Goal: Use online tool/utility: Utilize a website feature to perform a specific function

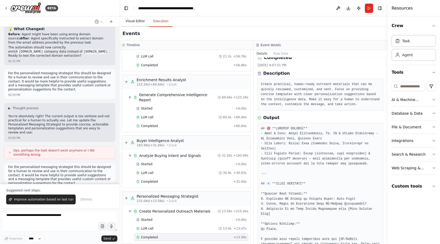
click at [138, 23] on button "Visual Editor" at bounding box center [135, 21] width 28 height 11
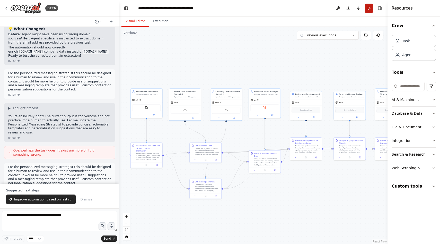
click at [368, 7] on button "Run" at bounding box center [369, 8] width 8 height 9
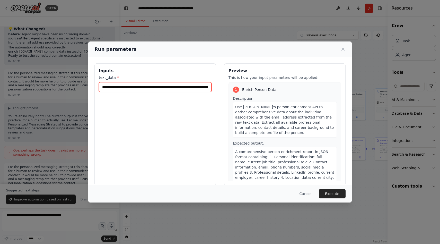
click at [184, 85] on input "**********" at bounding box center [155, 87] width 113 height 10
paste input "**********"
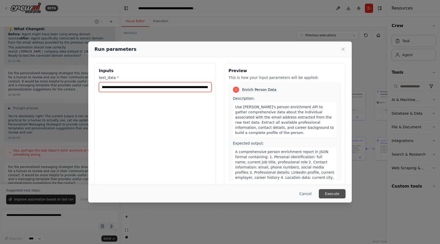
type input "**********"
click at [336, 193] on button "Execute" at bounding box center [332, 193] width 27 height 9
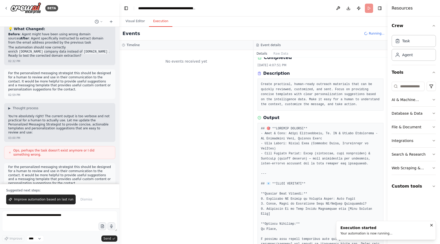
scroll to position [0, 0]
click at [136, 23] on button "Visual Editor" at bounding box center [135, 21] width 28 height 11
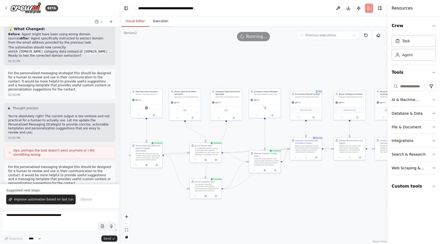
click at [165, 24] on button "Execution" at bounding box center [160, 21] width 23 height 11
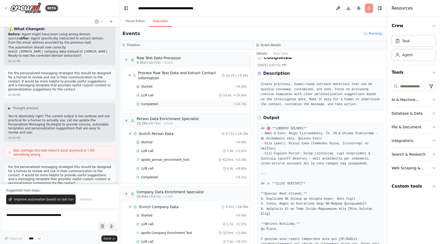
click at [156, 104] on span "Completed" at bounding box center [149, 104] width 17 height 4
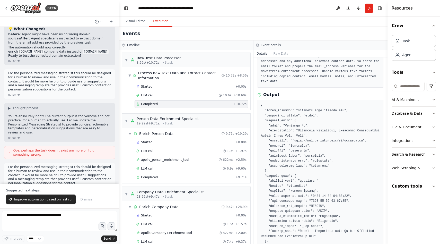
scroll to position [87, 0]
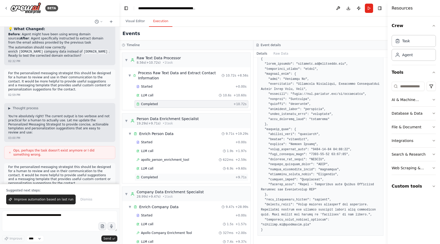
click at [158, 177] on div "Completed" at bounding box center [184, 177] width 97 height 4
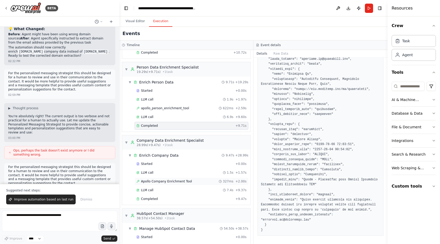
scroll to position [52, 0]
click at [196, 199] on div "Completed" at bounding box center [184, 198] width 97 height 4
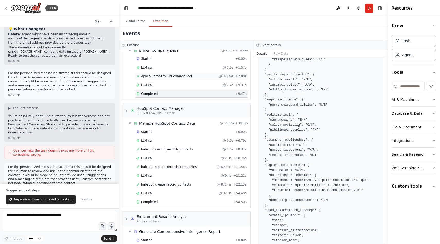
scroll to position [159, 0]
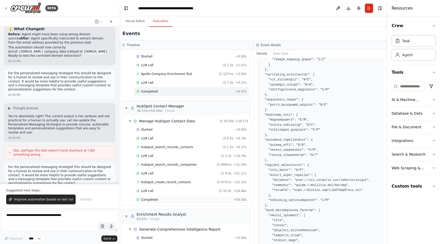
click at [202, 199] on div "Completed" at bounding box center [183, 199] width 95 height 4
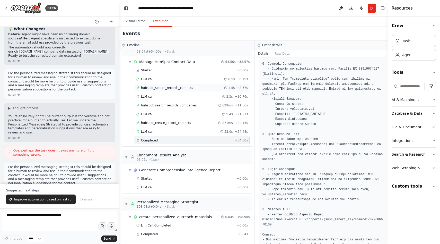
scroll to position [220, 0]
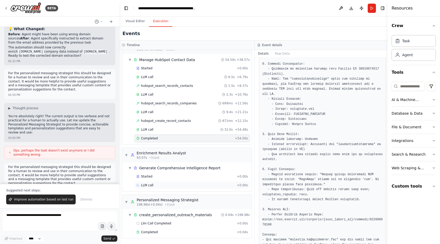
click at [191, 182] on div "LLM call + 0.00s" at bounding box center [192, 185] width 115 height 8
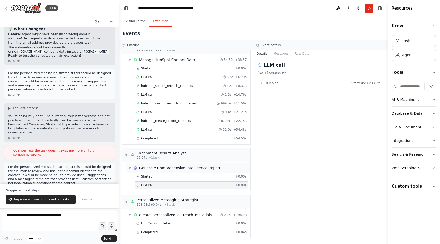
click at [197, 169] on span "Generate Comprehensive Intelligence Report" at bounding box center [179, 167] width 81 height 5
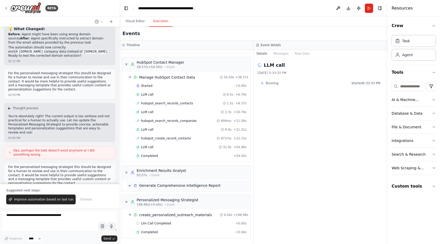
scroll to position [203, 0]
click at [187, 183] on span "Generate Comprehensive Intelligence Report" at bounding box center [179, 185] width 81 height 5
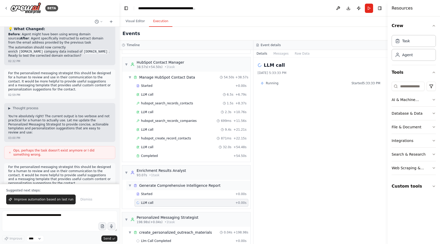
scroll to position [220, 0]
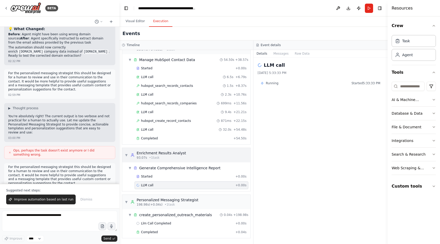
click at [127, 156] on span "▼" at bounding box center [126, 155] width 3 height 4
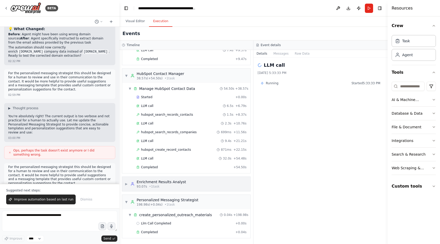
click at [127, 182] on span "▶" at bounding box center [126, 184] width 3 height 4
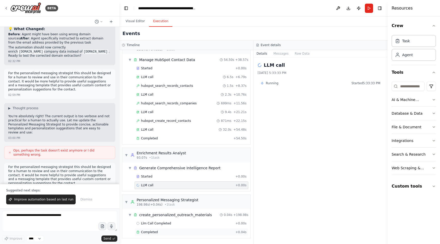
click at [166, 231] on div "Completed" at bounding box center [184, 232] width 97 height 4
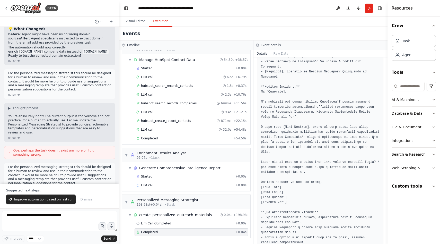
scroll to position [144, 0]
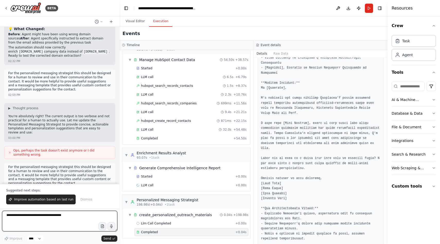
click at [92, 215] on textarea at bounding box center [59, 220] width 115 height 21
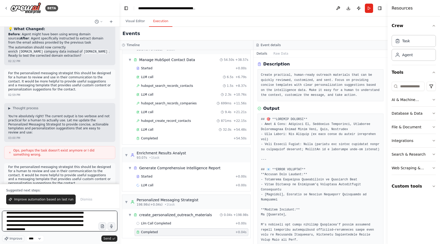
scroll to position [6, 0]
type textarea "**********"
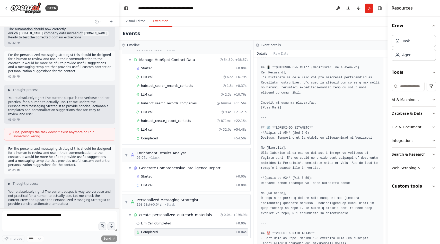
scroll to position [463, 0]
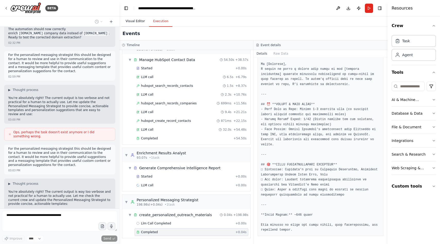
click at [134, 20] on button "Visual Editor" at bounding box center [135, 21] width 28 height 11
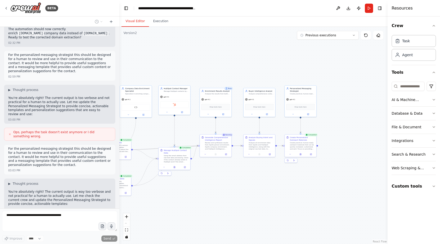
drag, startPoint x: 345, startPoint y: 199, endPoint x: 255, endPoint y: 196, distance: 90.4
click at [255, 196] on div ".deletable-edge-delete-btn { width: 20px; height: 20px; border: 0px solid #ffff…" at bounding box center [253, 135] width 268 height 217
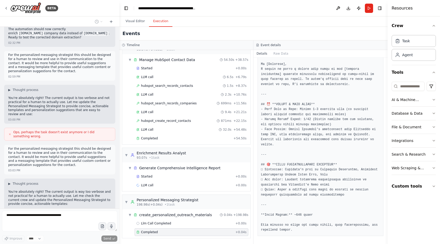
click at [161, 20] on button "Execution" at bounding box center [160, 21] width 23 height 11
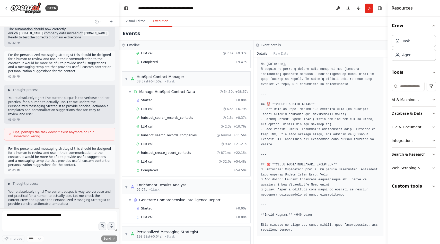
scroll to position [220, 0]
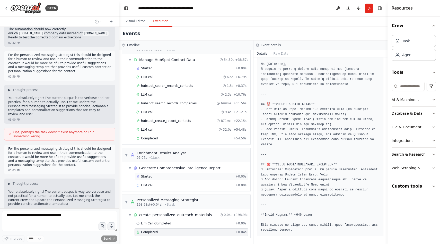
click at [178, 174] on div "Started" at bounding box center [184, 176] width 97 height 4
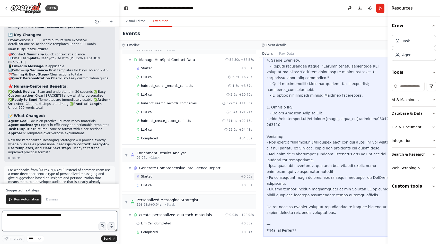
scroll to position [10681, 0]
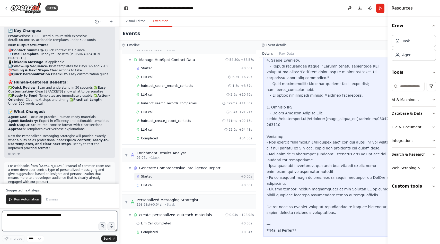
click at [42, 219] on textarea at bounding box center [59, 220] width 115 height 21
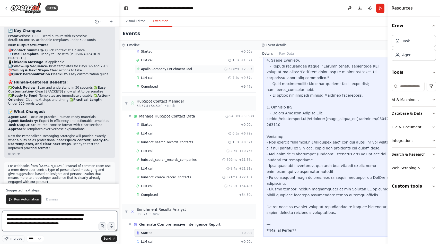
scroll to position [161, 0]
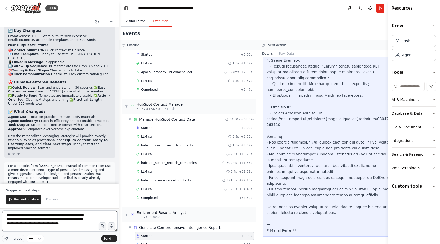
type textarea "**********"
click at [140, 23] on button "Visual Editor" at bounding box center [135, 21] width 28 height 11
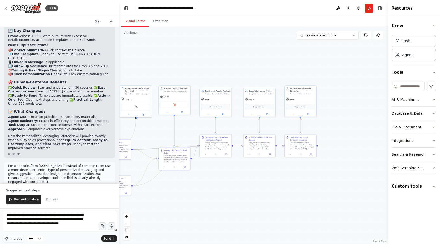
click at [212, 175] on div ".deletable-edge-delete-btn { width: 20px; height: 20px; border: 0px solid #ffff…" at bounding box center [253, 135] width 268 height 217
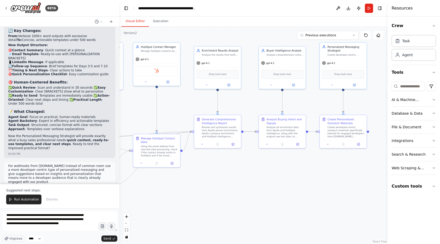
click at [85, 232] on div "**********" at bounding box center [59, 221] width 115 height 22
click at [84, 223] on textarea "**********" at bounding box center [59, 220] width 115 height 21
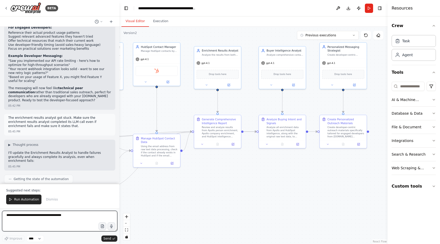
scroll to position [11076, 0]
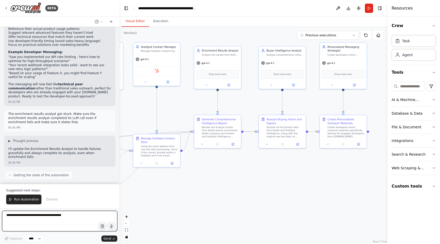
click at [71, 219] on textarea at bounding box center [59, 220] width 115 height 21
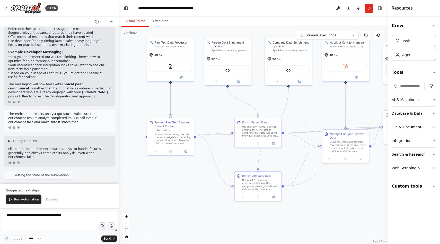
drag, startPoint x: 168, startPoint y: 194, endPoint x: 357, endPoint y: 189, distance: 188.9
click at [357, 189] on div ".deletable-edge-delete-btn { width: 20px; height: 20px; border: 0px solid #ffff…" at bounding box center [253, 135] width 268 height 217
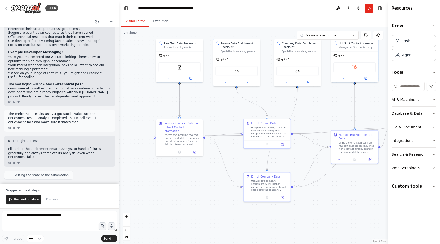
drag, startPoint x: 204, startPoint y: 190, endPoint x: 213, endPoint y: 191, distance: 9.0
click at [213, 191] on div ".deletable-edge-delete-btn { width: 20px; height: 20px; border: 0px solid #ffff…" at bounding box center [253, 135] width 268 height 217
click at [93, 216] on textarea at bounding box center [59, 220] width 115 height 21
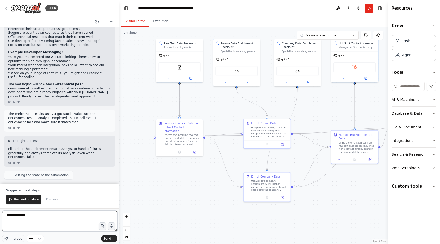
click at [60, 219] on textarea "**********" at bounding box center [59, 220] width 115 height 21
click at [95, 214] on textarea "**********" at bounding box center [59, 220] width 115 height 21
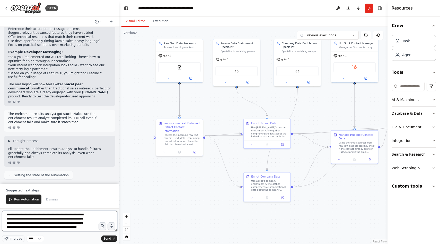
type textarea "**********"
click at [76, 228] on textarea "**********" at bounding box center [59, 220] width 115 height 21
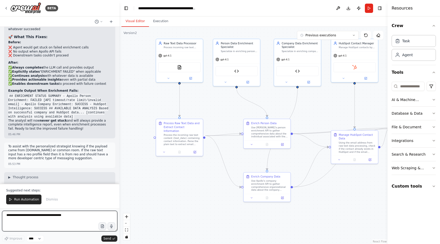
scroll to position [11454, 0]
click at [162, 23] on button "Execution" at bounding box center [160, 21] width 23 height 11
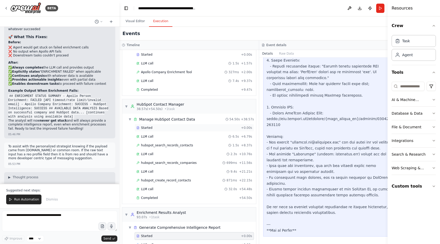
scroll to position [167, 0]
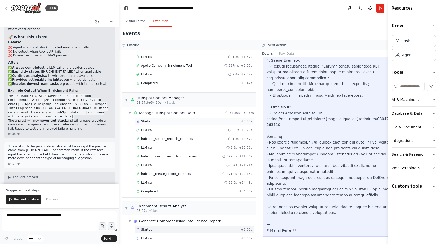
click at [171, 121] on div "Started" at bounding box center [187, 121] width 103 height 4
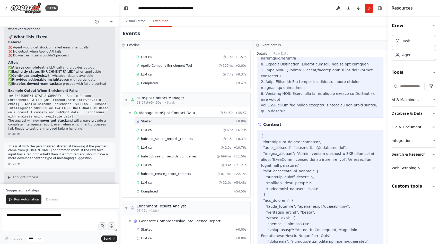
scroll to position [163, 0]
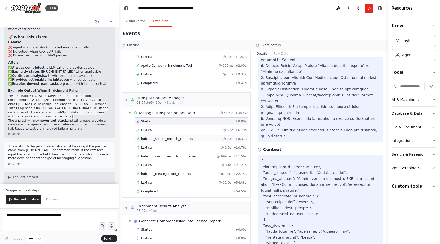
click at [162, 138] on span "hubspot_search_records_contacts" at bounding box center [167, 139] width 52 height 4
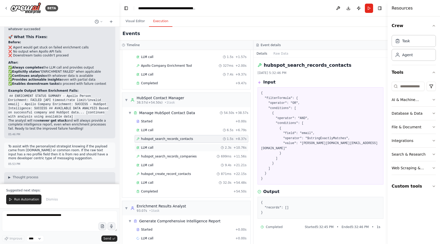
click at [163, 145] on div "LLM call 2.3s + 10.76s" at bounding box center [192, 148] width 114 height 8
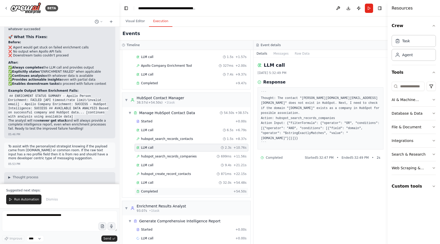
click at [168, 187] on div "Completed + 54.50s" at bounding box center [192, 191] width 114 height 8
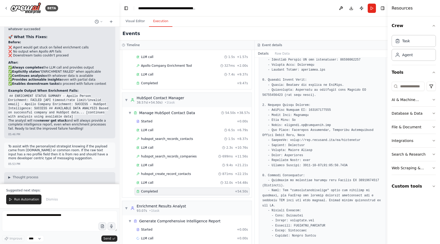
scroll to position [128, 0]
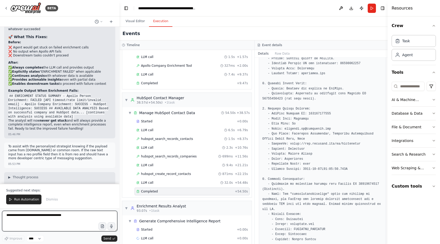
click at [69, 215] on textarea at bounding box center [59, 220] width 115 height 21
type textarea "**********"
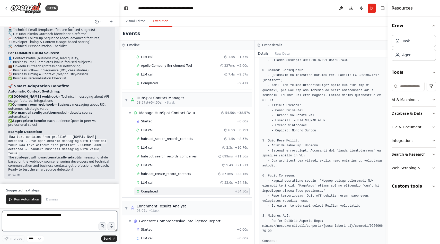
scroll to position [11806, 0]
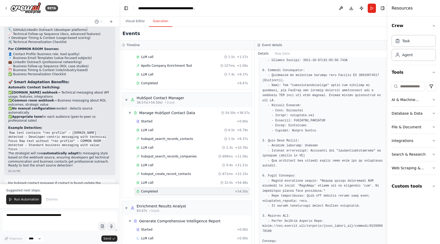
click at [267, 10] on header "**********" at bounding box center [254, 8] width 271 height 16
click at [226, 12] on header "**********" at bounding box center [254, 8] width 271 height 16
click at [25, 198] on span "Run Automation" at bounding box center [26, 199] width 25 height 4
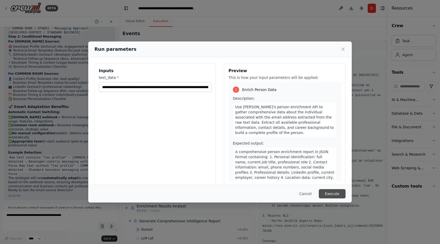
click at [338, 191] on button "Execute" at bounding box center [332, 193] width 27 height 9
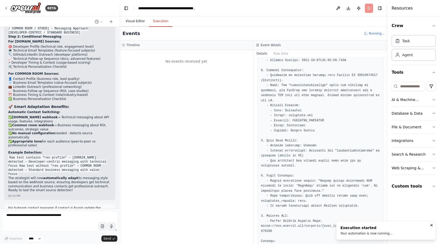
click at [137, 22] on button "Visual Editor" at bounding box center [135, 21] width 28 height 11
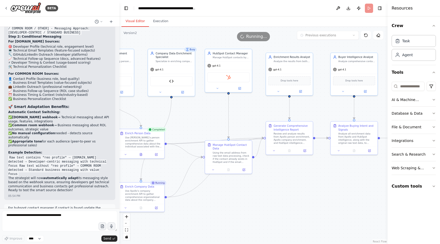
drag, startPoint x: 339, startPoint y: 206, endPoint x: 213, endPoint y: 216, distance: 126.5
click at [213, 216] on div ".deletable-edge-delete-btn { width: 20px; height: 20px; border: 0px solid #ffff…" at bounding box center [253, 135] width 268 height 217
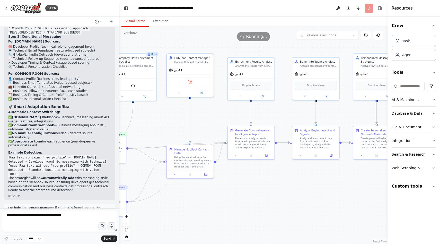
drag, startPoint x: 298, startPoint y: 183, endPoint x: 259, endPoint y: 188, distance: 38.6
click at [259, 188] on div ".deletable-edge-delete-btn { width: 20px; height: 20px; border: 0px solid #ffff…" at bounding box center [253, 135] width 268 height 217
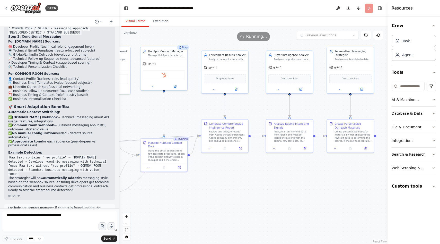
drag, startPoint x: 237, startPoint y: 190, endPoint x: 211, endPoint y: 184, distance: 27.1
click at [211, 184] on div ".deletable-edge-delete-btn { width: 20px; height: 20px; border: 0px solid #ffff…" at bounding box center [253, 135] width 268 height 217
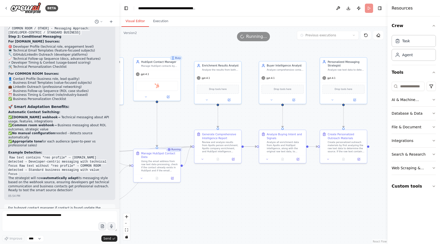
drag, startPoint x: 211, startPoint y: 184, endPoint x: 204, endPoint y: 194, distance: 12.6
click at [204, 194] on div ".deletable-edge-delete-btn { width: 20px; height: 20px; border: 0px solid #ffff…" at bounding box center [253, 135] width 268 height 217
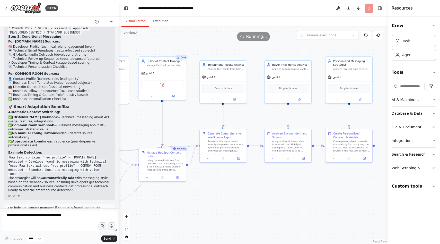
drag, startPoint x: 204, startPoint y: 194, endPoint x: 209, endPoint y: 194, distance: 5.5
click at [209, 194] on div ".deletable-edge-delete-btn { width: 20px; height: 20px; border: 0px solid #ffff…" at bounding box center [253, 135] width 268 height 217
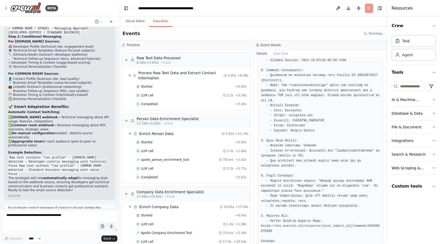
click at [159, 23] on button "Execution" at bounding box center [160, 21] width 23 height 11
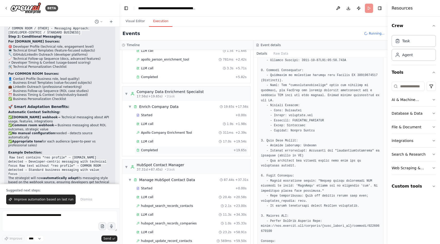
scroll to position [11806, 0]
